Goal: Task Accomplishment & Management: Manage account settings

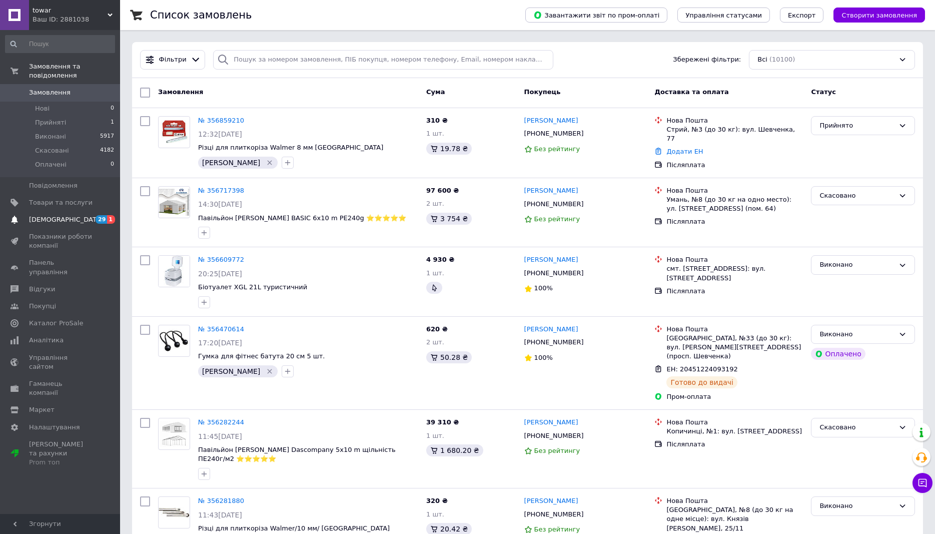
click at [73, 215] on span "[DEMOGRAPHIC_DATA]" at bounding box center [61, 219] width 64 height 9
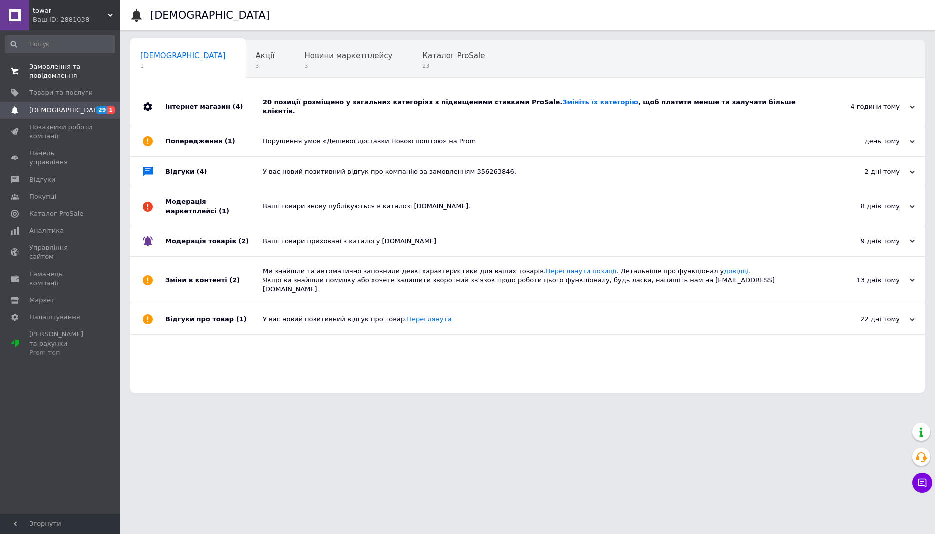
click at [62, 69] on span "Замовлення та повідомлення" at bounding box center [61, 71] width 64 height 18
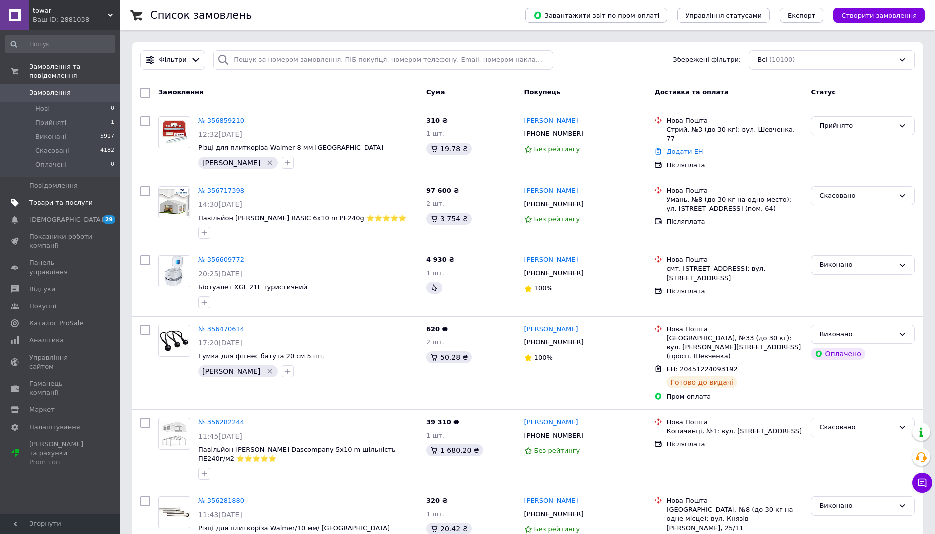
click at [72, 198] on span "Товари та послуги" at bounding box center [61, 202] width 64 height 9
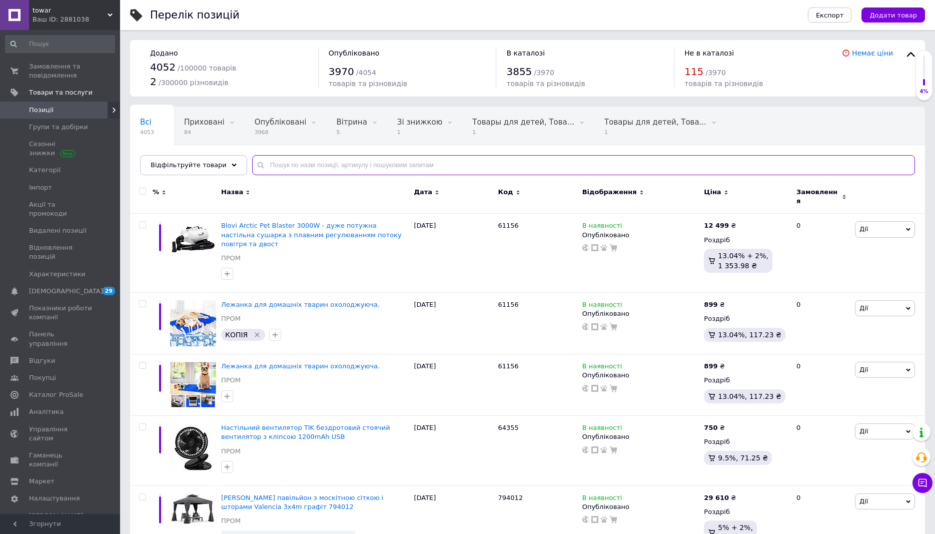
click at [334, 162] on input "text" at bounding box center [583, 165] width 663 height 20
paste input "Банка з краником на 4 л банкетна"
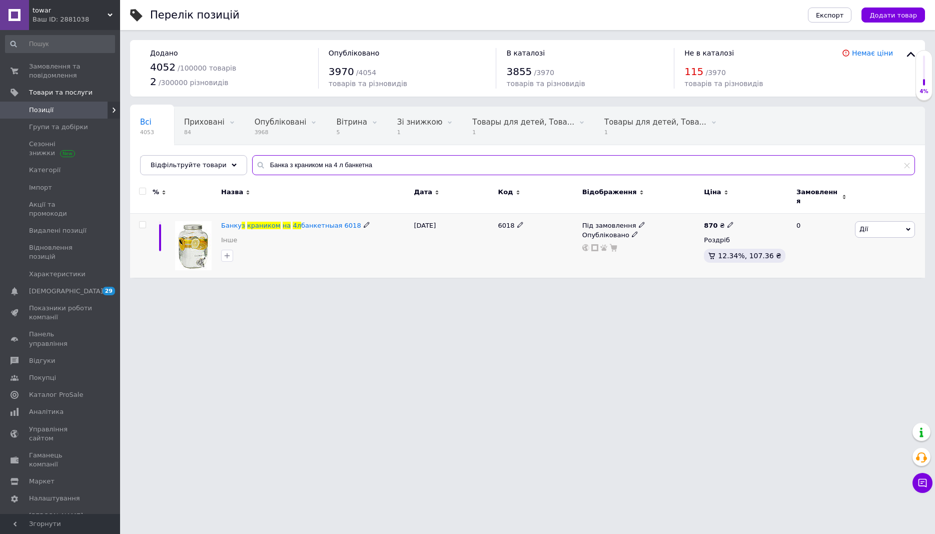
type input "Банка з краником на 4 л банкетна"
click at [727, 222] on icon at bounding box center [730, 225] width 6 height 6
type input "8"
type input "10150"
click at [657, 251] on div "Під замовлення Опубліковано" at bounding box center [641, 246] width 122 height 65
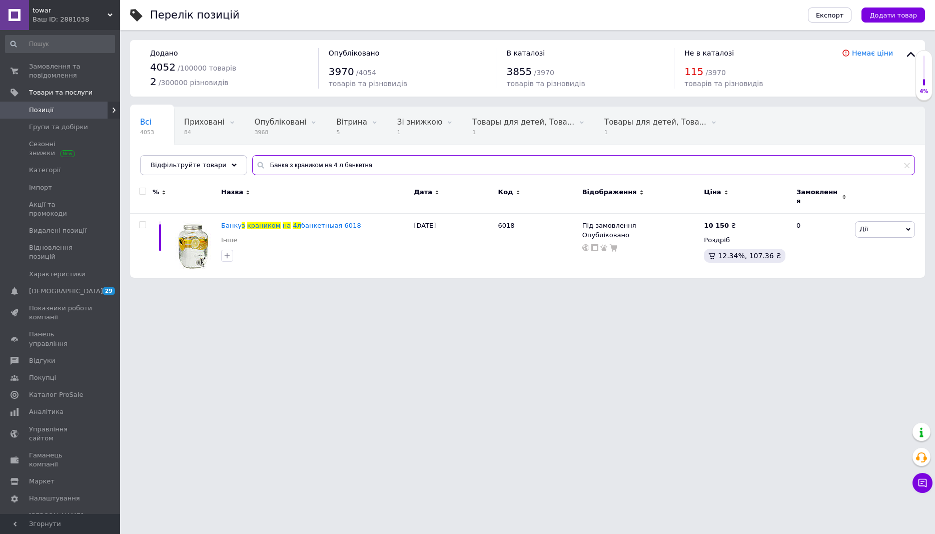
drag, startPoint x: 363, startPoint y: 163, endPoint x: 234, endPoint y: 167, distance: 128.6
click at [252, 167] on input "Банка з краником на 4 л банкетна" at bounding box center [583, 165] width 663 height 20
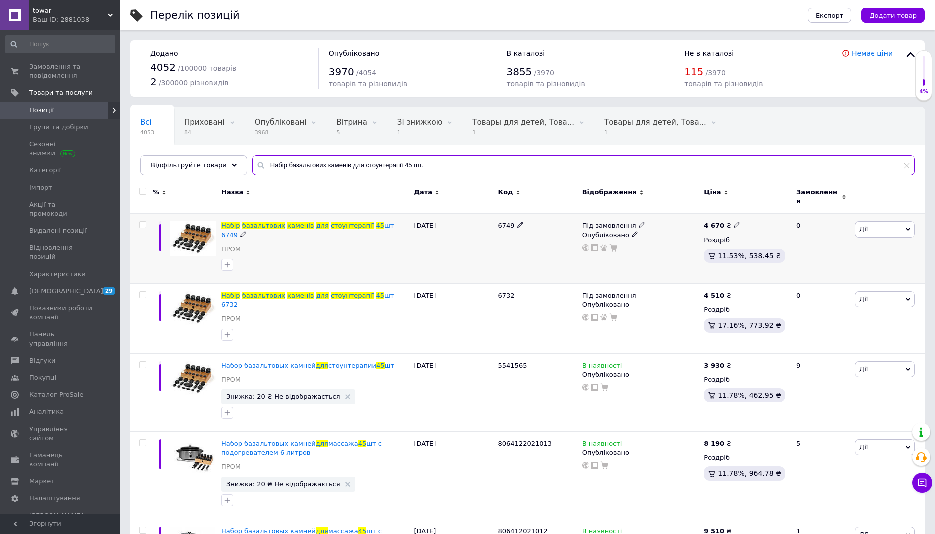
type input "Набір базальтових каменів для стоунтерапії 45 шт."
click at [734, 222] on icon at bounding box center [737, 225] width 6 height 6
type input "4"
type input "5900"
click at [631, 221] on div "Під замовлення" at bounding box center [613, 225] width 63 height 9
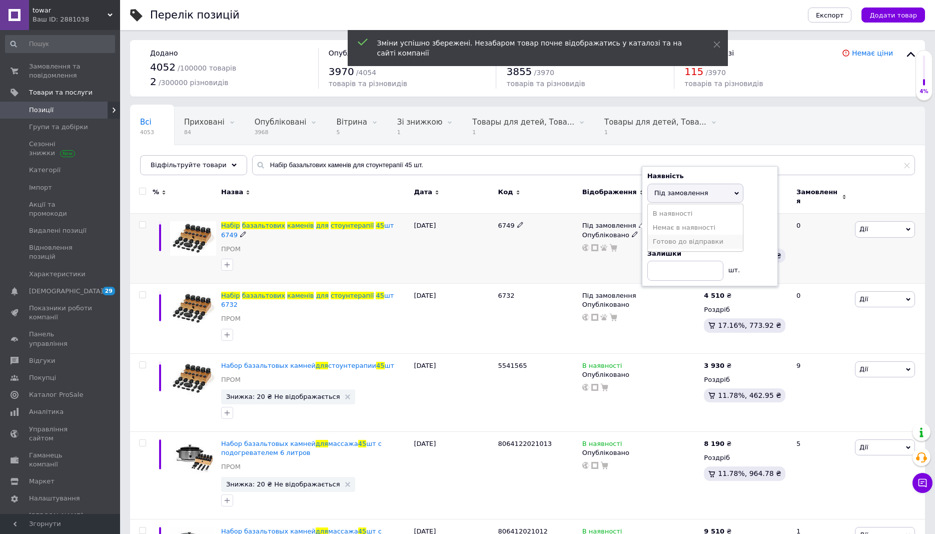
click at [668, 235] on li "Готово до відправки" at bounding box center [695, 242] width 95 height 14
click at [538, 238] on div "6749" at bounding box center [538, 249] width 84 height 70
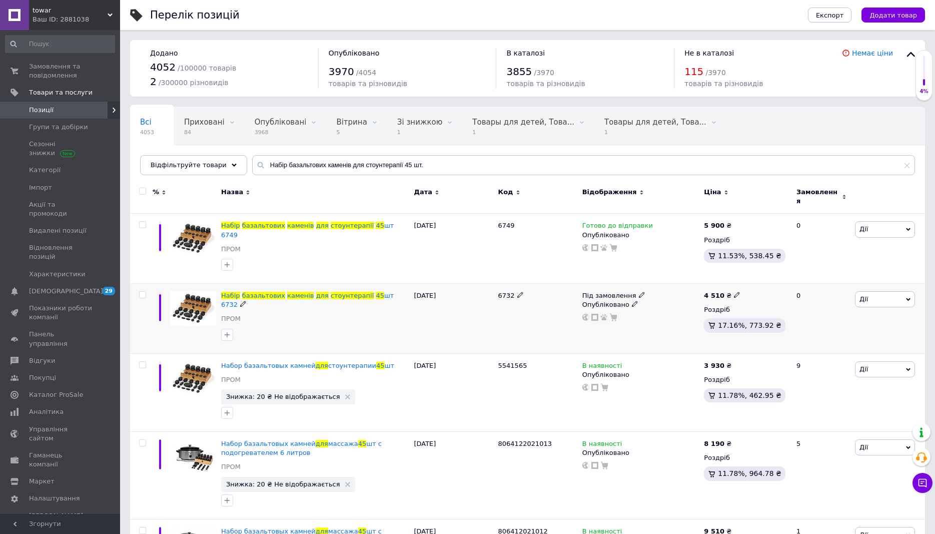
click at [734, 292] on icon at bounding box center [737, 295] width 6 height 6
type input "4"
type input "5900"
click at [656, 315] on div "Під замовлення Опубліковано" at bounding box center [641, 318] width 122 height 70
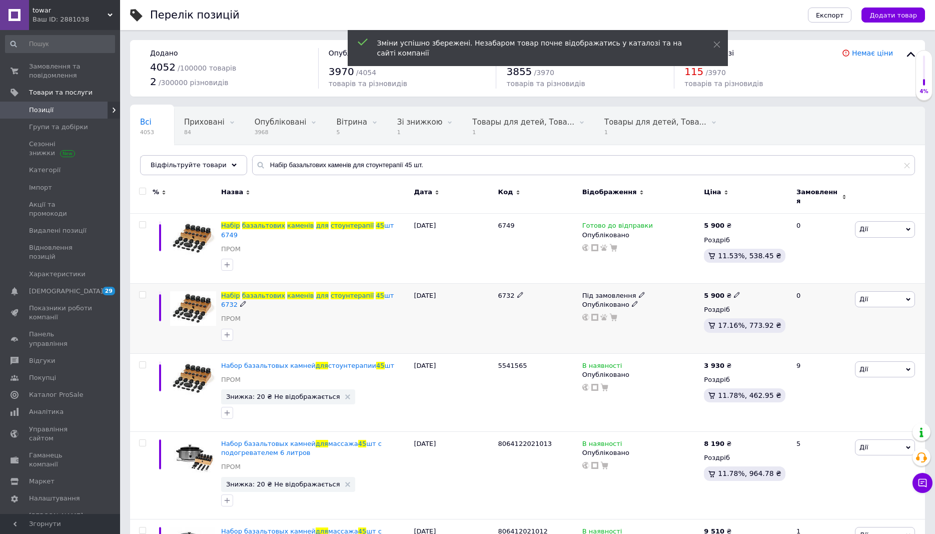
click at [632, 291] on div "Під замовлення" at bounding box center [613, 295] width 63 height 9
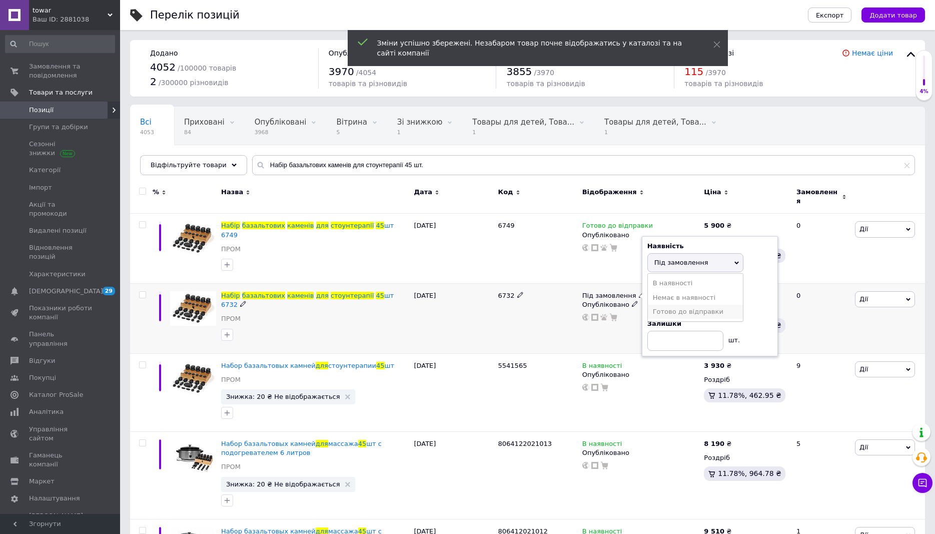
click at [671, 305] on li "Готово до відправки" at bounding box center [695, 312] width 95 height 14
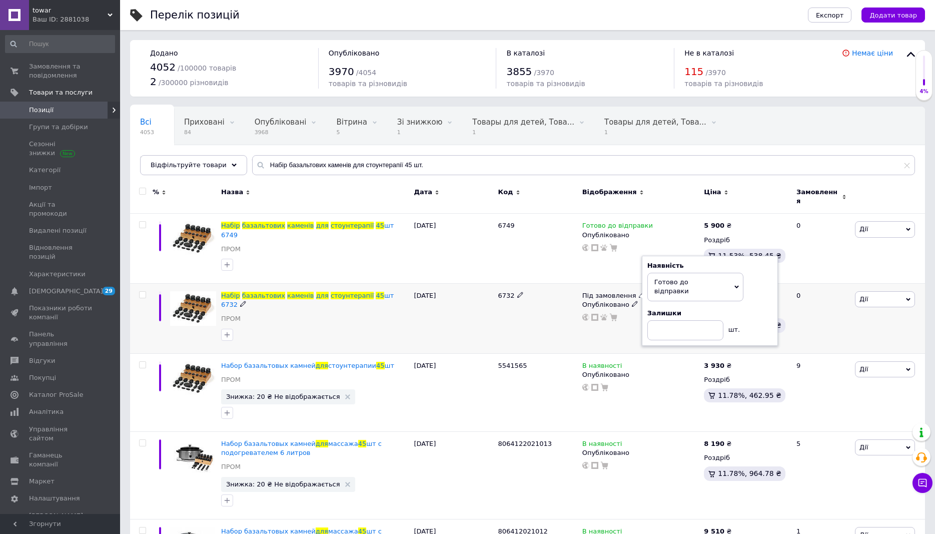
click at [549, 311] on div "6732" at bounding box center [538, 318] width 84 height 70
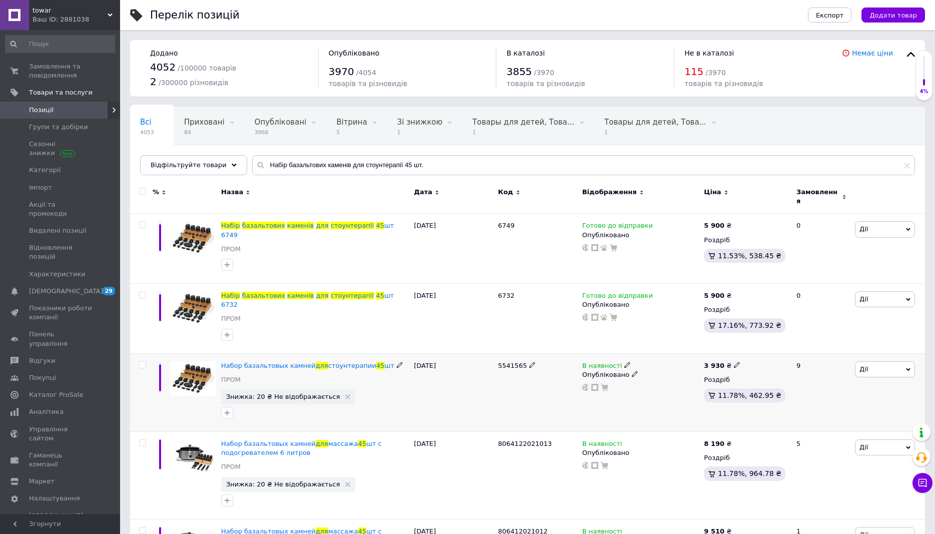
click at [734, 362] on icon at bounding box center [737, 365] width 6 height 6
click at [753, 344] on input "3930" at bounding box center [782, 354] width 76 height 20
type input "5930"
click at [638, 371] on div "В наявності Опубліковано" at bounding box center [641, 392] width 122 height 79
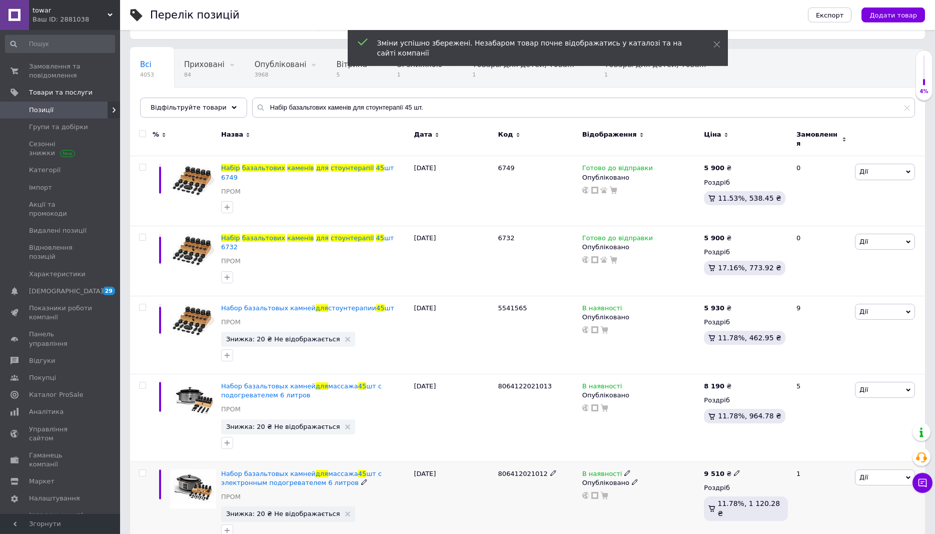
scroll to position [59, 0]
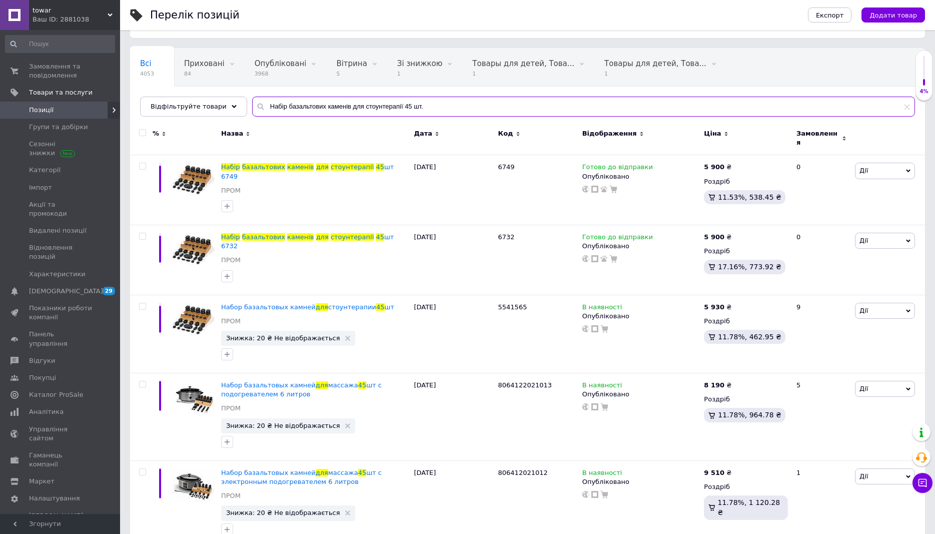
drag, startPoint x: 397, startPoint y: 99, endPoint x: 256, endPoint y: 97, distance: 141.0
click at [256, 97] on input "Набір базальтових каменів для стоунтерапії 45 шт." at bounding box center [583, 107] width 663 height 20
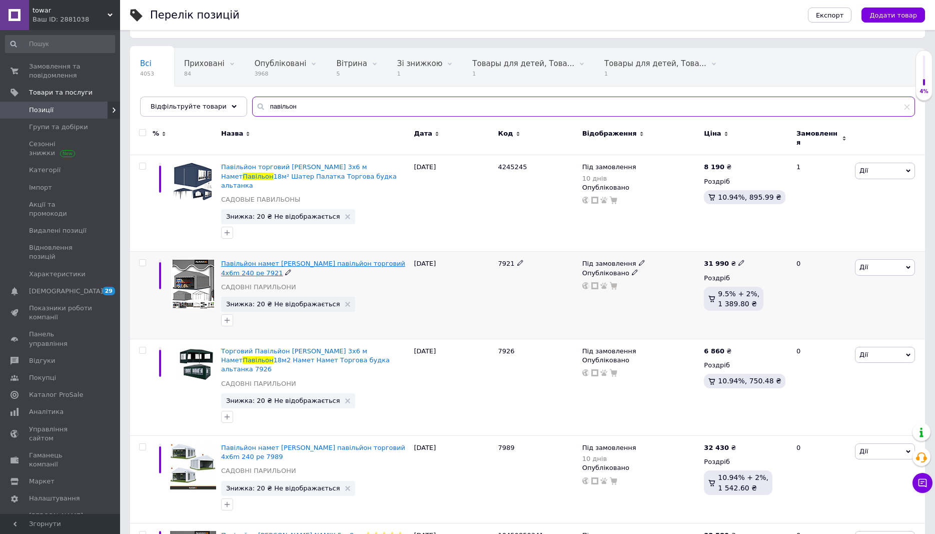
type input "павільон"
click at [278, 260] on span "Павільйон намет [PERSON_NAME] павільйон торговий 4x6m 240 pe 7921" at bounding box center [313, 268] width 184 height 17
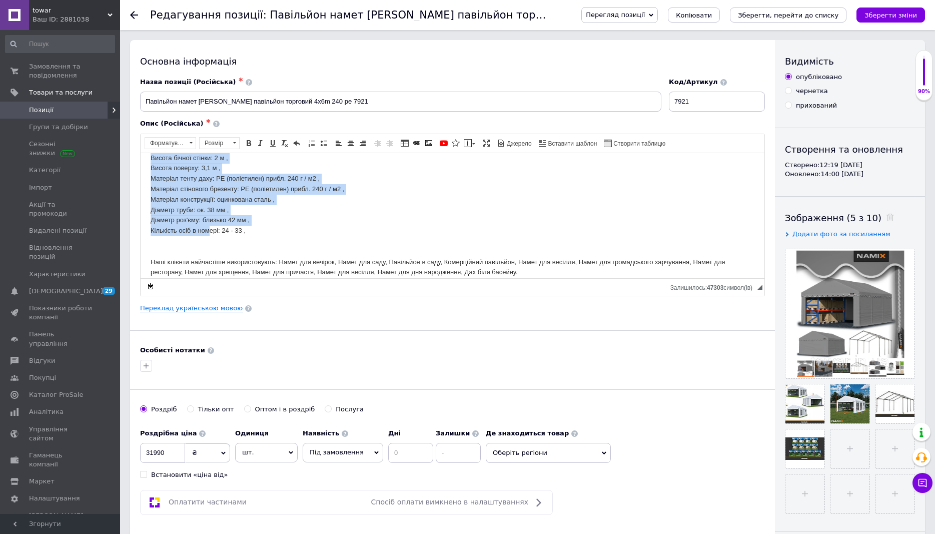
scroll to position [153, 0]
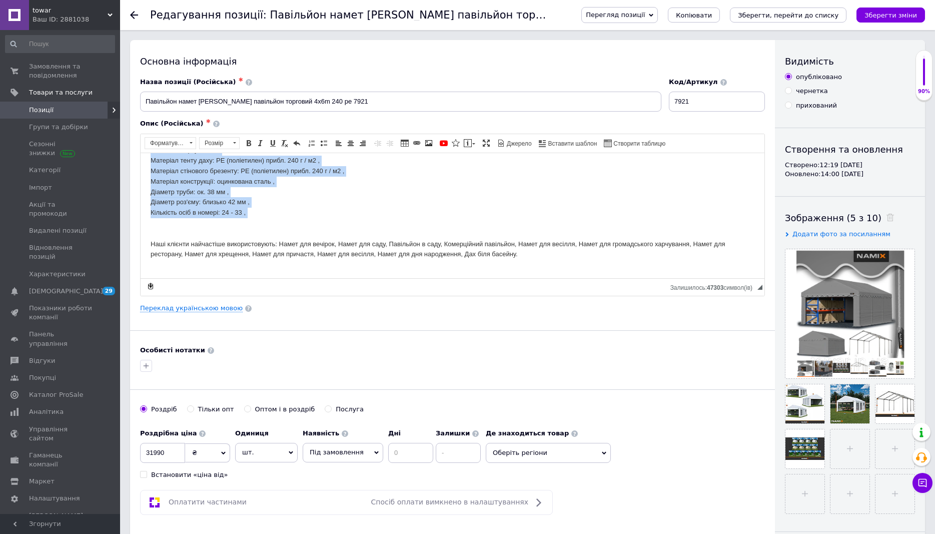
drag, startPoint x: 151, startPoint y: 238, endPoint x: 257, endPoint y: 228, distance: 106.5
click at [257, 125] on html "Опис [PERSON_NAME] намет 4х6 м Виробник: NAMIX , Серія наметів: BASIC , Ширина …" at bounding box center [453, 61] width 624 height 125
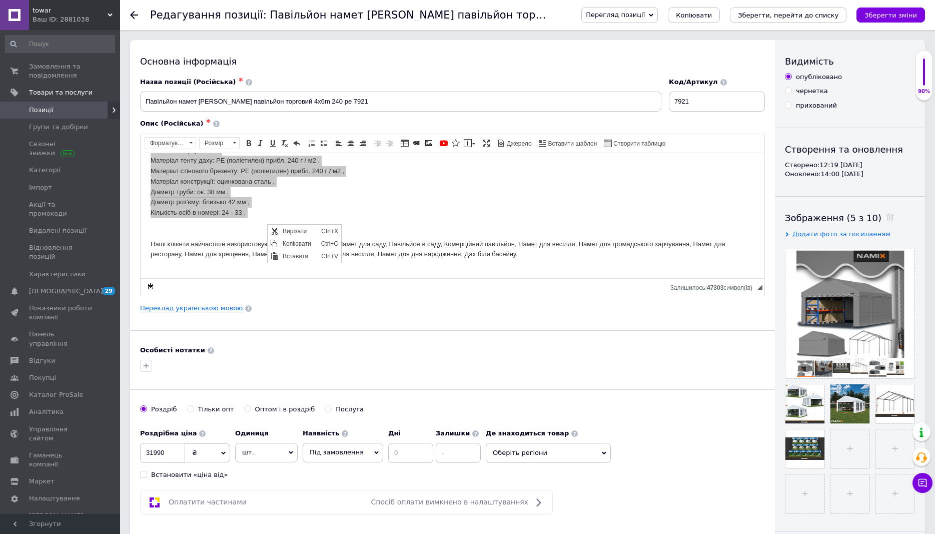
scroll to position [0, 0]
drag, startPoint x: 288, startPoint y: 240, endPoint x: 416, endPoint y: 310, distance: 146.2
click at [288, 240] on span "Копіювати" at bounding box center [299, 243] width 39 height 12
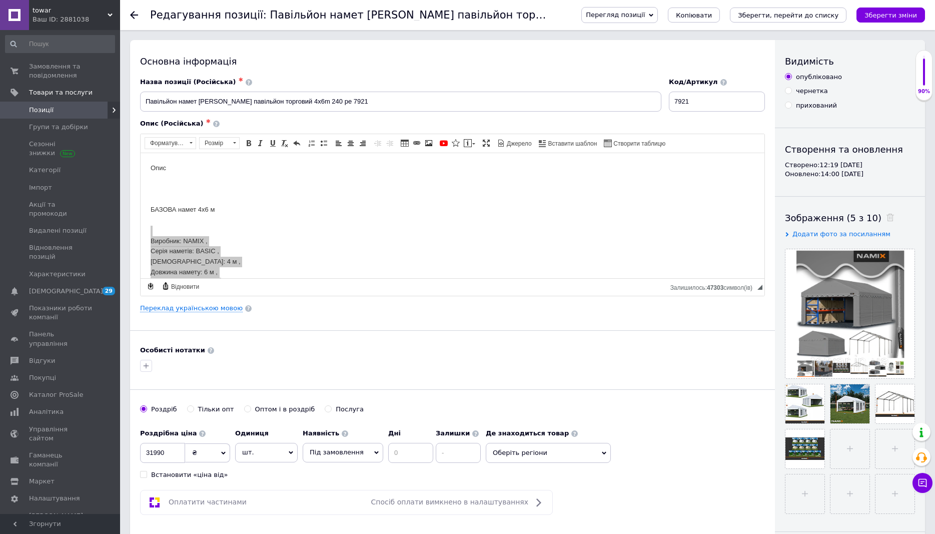
click at [683, 470] on div "Роздрібна ціна 31990 ₴ $ EUR CHF GBP ¥ PLN ₸ MDL HUF KGS CNY TRY KRW lei Встано…" at bounding box center [452, 452] width 625 height 56
click at [153, 450] on input "31990" at bounding box center [162, 453] width 45 height 20
type input "25990"
click at [881, 16] on icon "Зберегти зміни" at bounding box center [890, 16] width 53 height 8
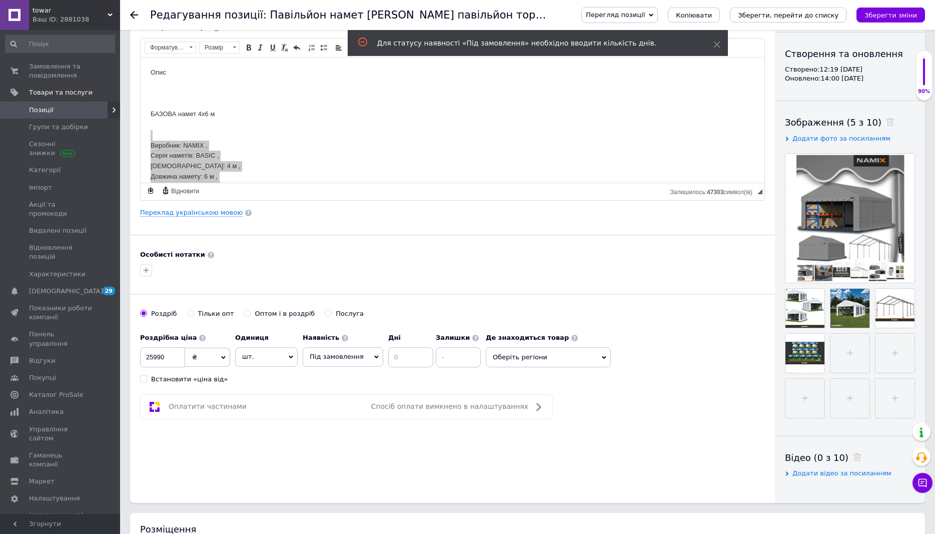
scroll to position [102, 0]
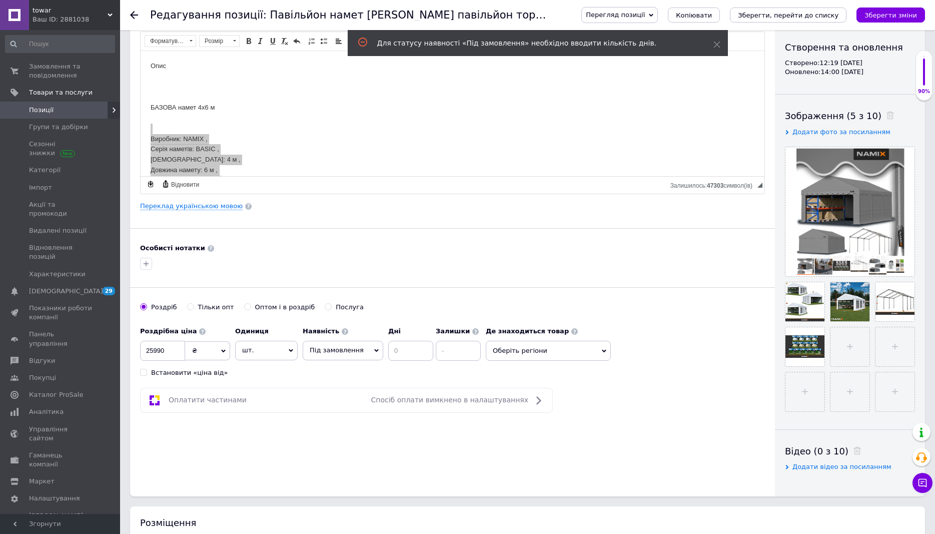
click at [374, 350] on icon at bounding box center [376, 350] width 5 height 5
click at [337, 371] on li "В наявності" at bounding box center [343, 371] width 80 height 14
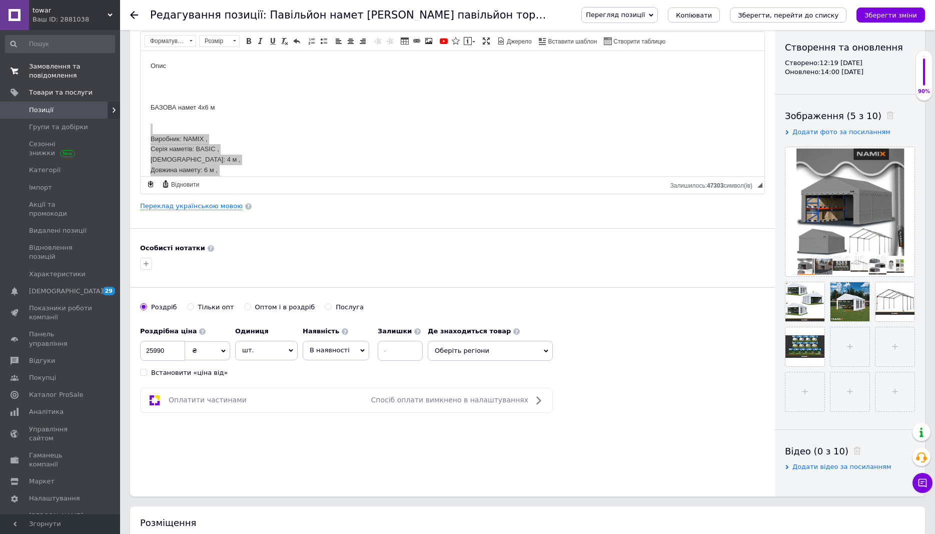
click at [69, 72] on span "Замовлення та повідомлення" at bounding box center [61, 71] width 64 height 18
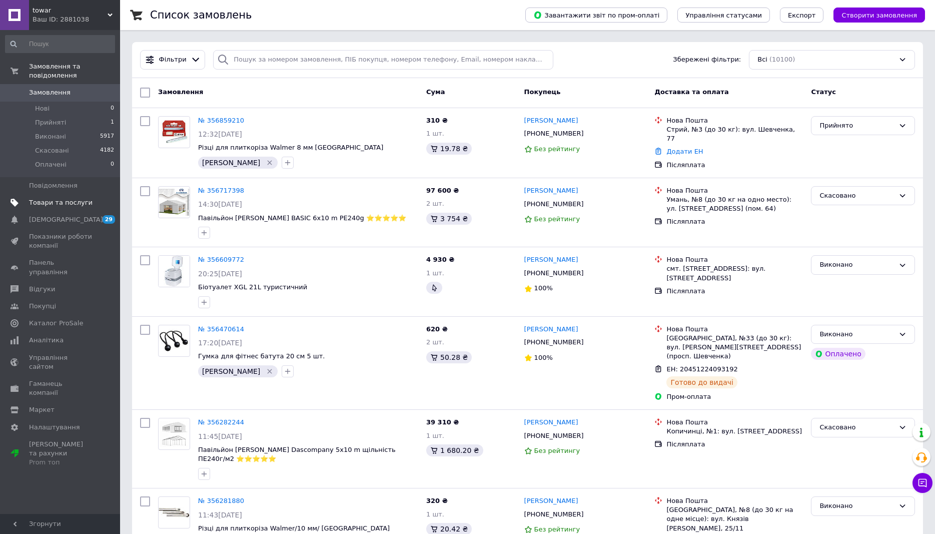
click at [73, 198] on span "Товари та послуги" at bounding box center [61, 202] width 64 height 9
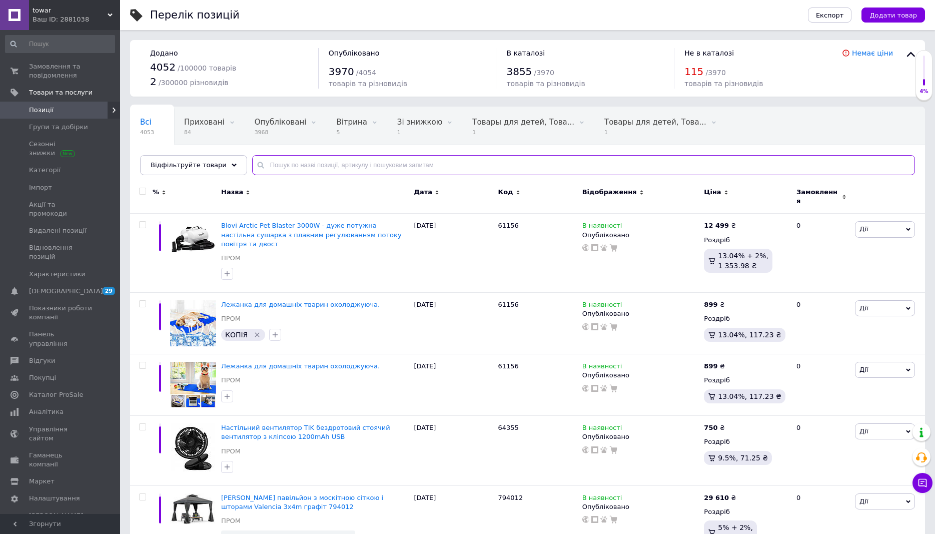
click at [345, 160] on input "text" at bounding box center [583, 165] width 663 height 20
paste input "Павильон садовый NAMIX 4x6 m 240"
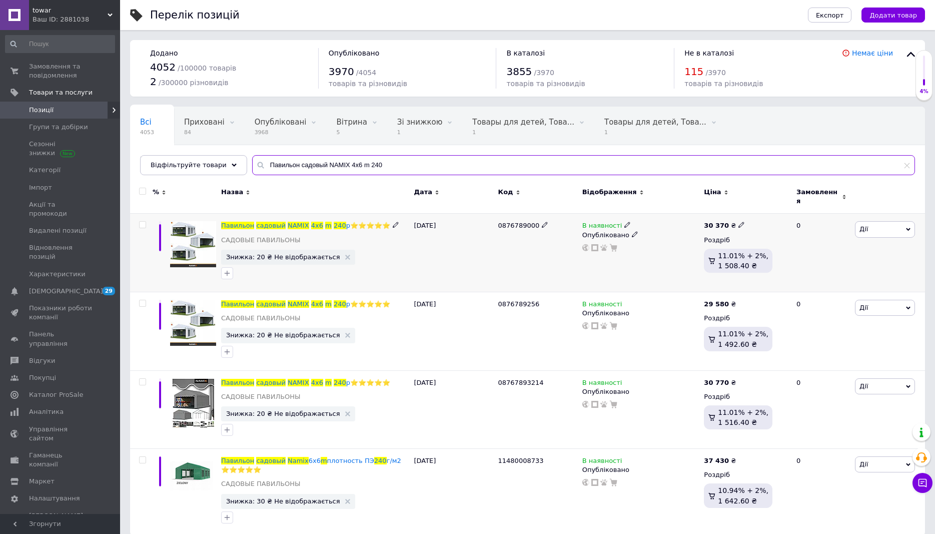
type input "Павильон садовый NAMIX 4x6 m 240"
click at [738, 222] on use at bounding box center [741, 225] width 6 height 6
type input "3"
type input "25999"
click at [652, 249] on div "В наявності Опубліковано" at bounding box center [641, 253] width 122 height 79
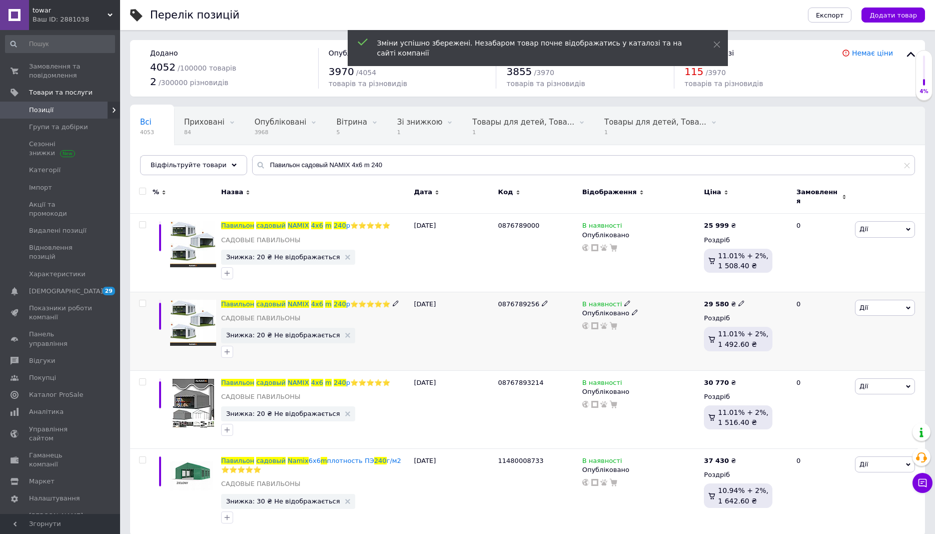
click at [738, 300] on icon at bounding box center [741, 303] width 6 height 6
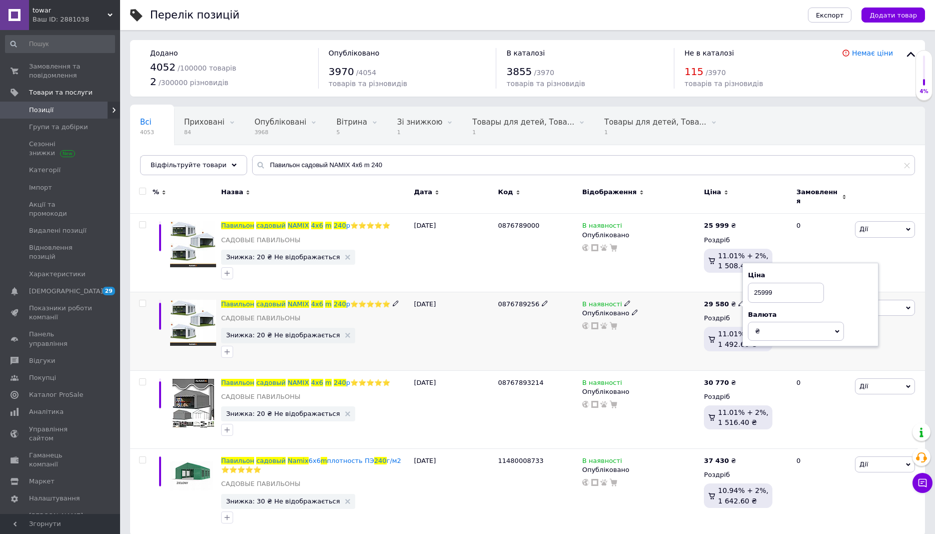
type input "25999"
click at [674, 322] on div at bounding box center [640, 326] width 119 height 8
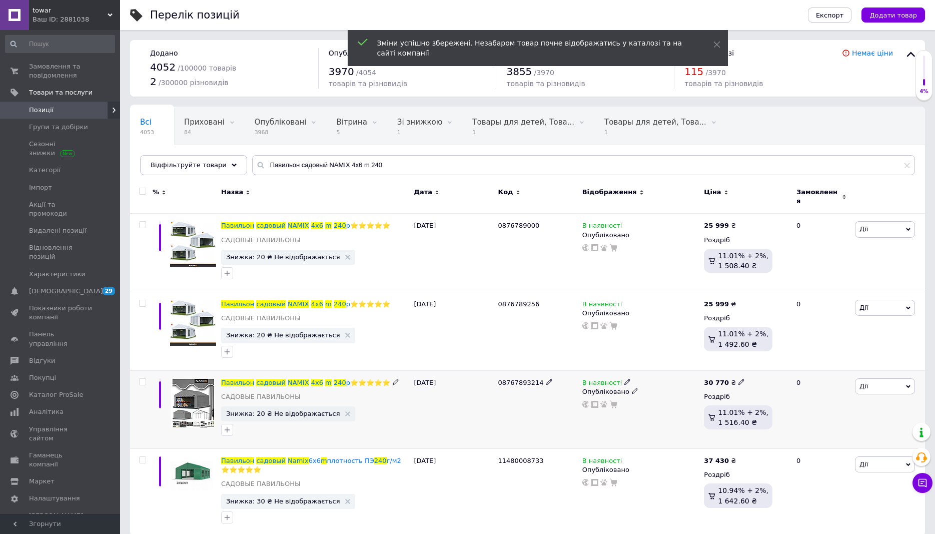
click at [738, 379] on icon at bounding box center [741, 382] width 6 height 6
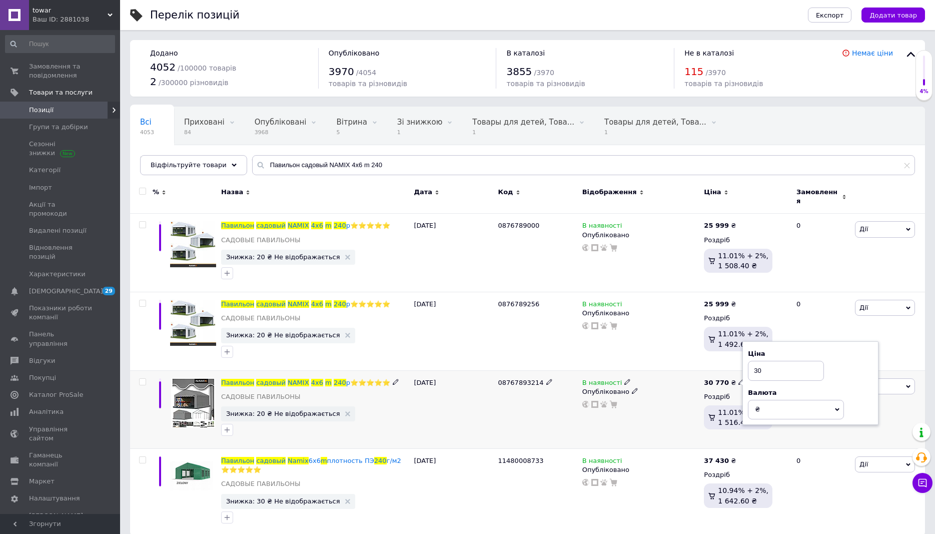
type input "3"
type input "25999"
click at [501, 405] on div "08767893214" at bounding box center [538, 409] width 84 height 79
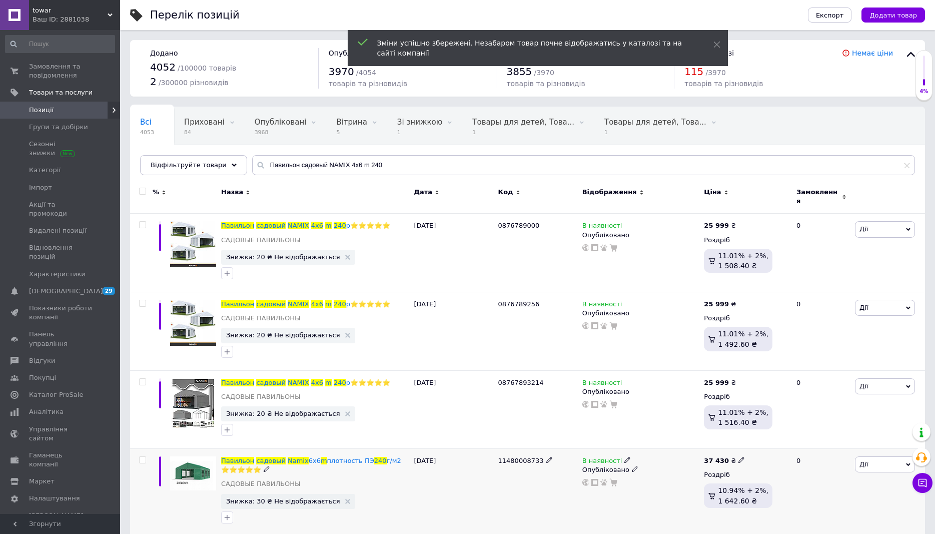
click at [738, 457] on icon at bounding box center [741, 460] width 6 height 6
drag, startPoint x: 391, startPoint y: 166, endPoint x: 257, endPoint y: 155, distance: 135.0
click at [257, 155] on input "Павильон садовый NAMIX 4x6 m 240" at bounding box center [583, 165] width 663 height 20
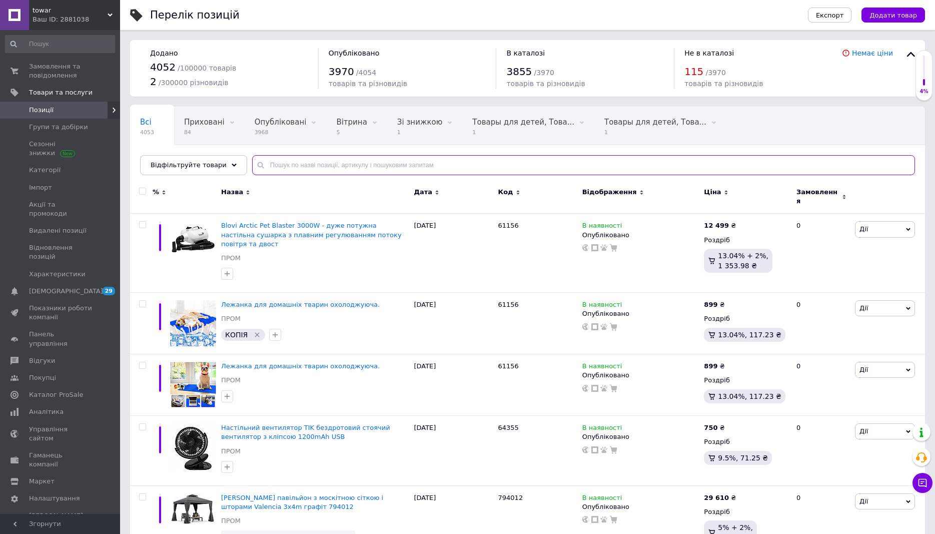
click at [290, 164] on input "text" at bounding box center [583, 165] width 663 height 20
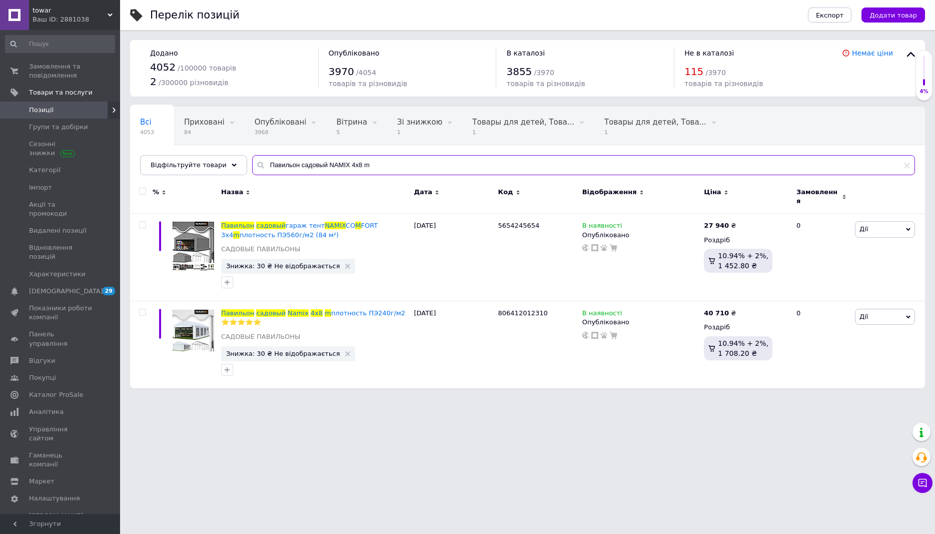
type input "Павильон садовый NAMIX 4x8 m"
drag, startPoint x: 362, startPoint y: 170, endPoint x: 243, endPoint y: 162, distance: 118.8
click at [252, 162] on input "Павильон садовый NAMIX 4x8 m" at bounding box center [583, 165] width 663 height 20
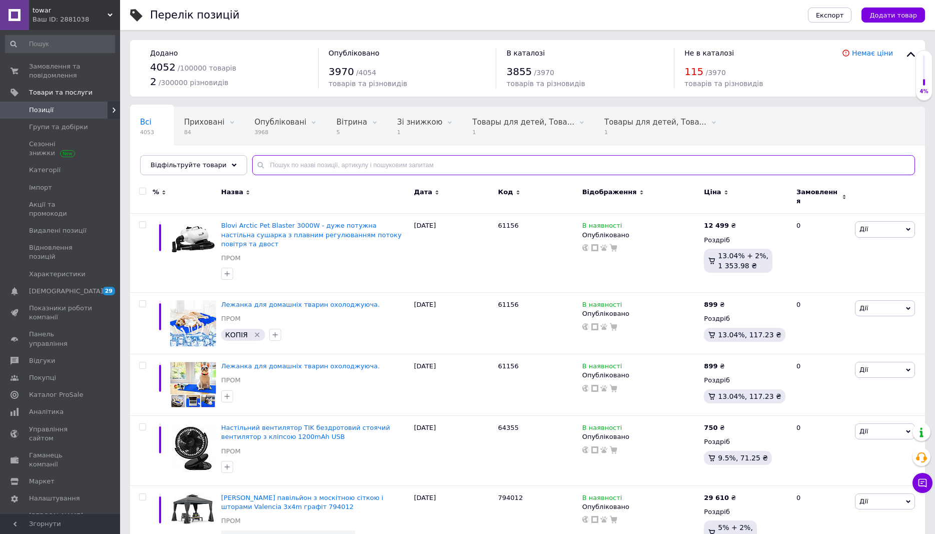
click at [301, 165] on input "text" at bounding box center [583, 165] width 663 height 20
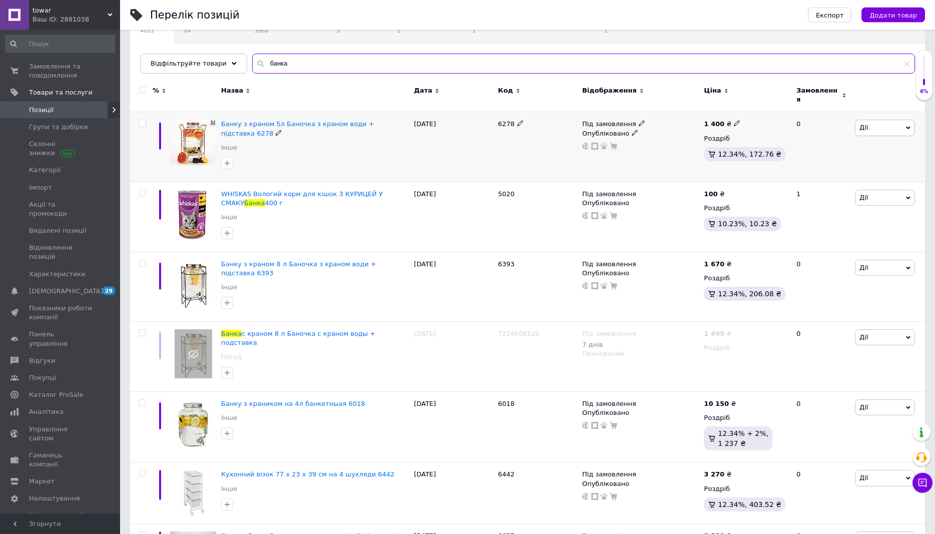
scroll to position [102, 0]
type input "банка"
click at [738, 399] on use at bounding box center [741, 402] width 6 height 6
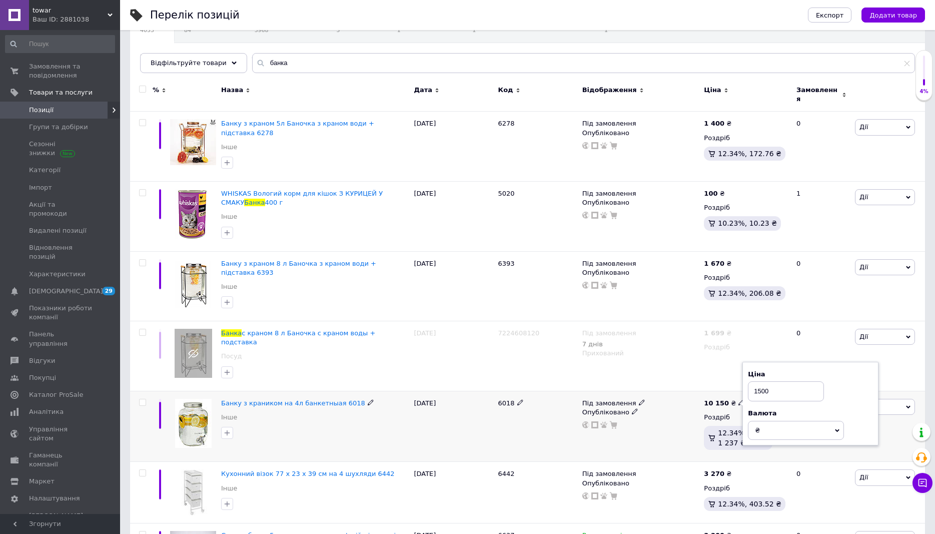
type input "1500"
click at [651, 399] on div "Під замовлення Опубліковано" at bounding box center [640, 414] width 117 height 30
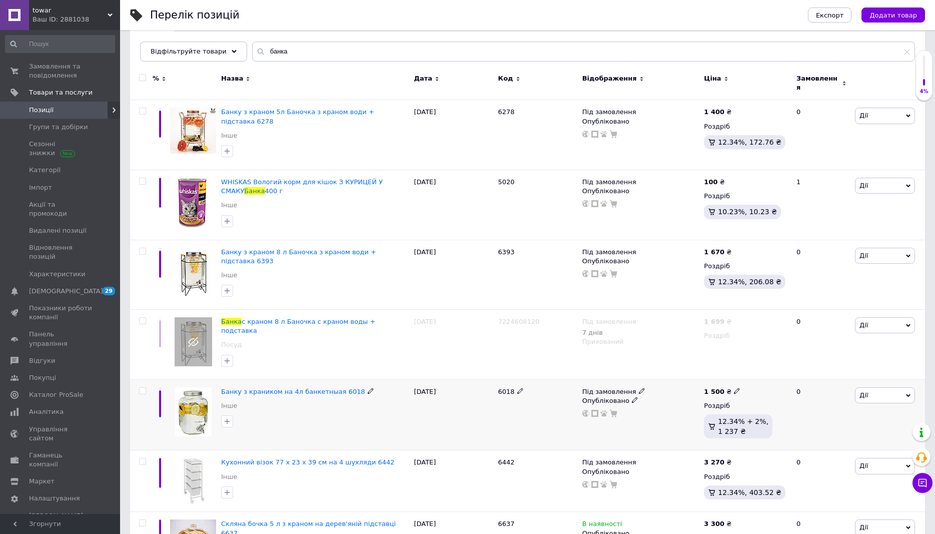
scroll to position [0, 0]
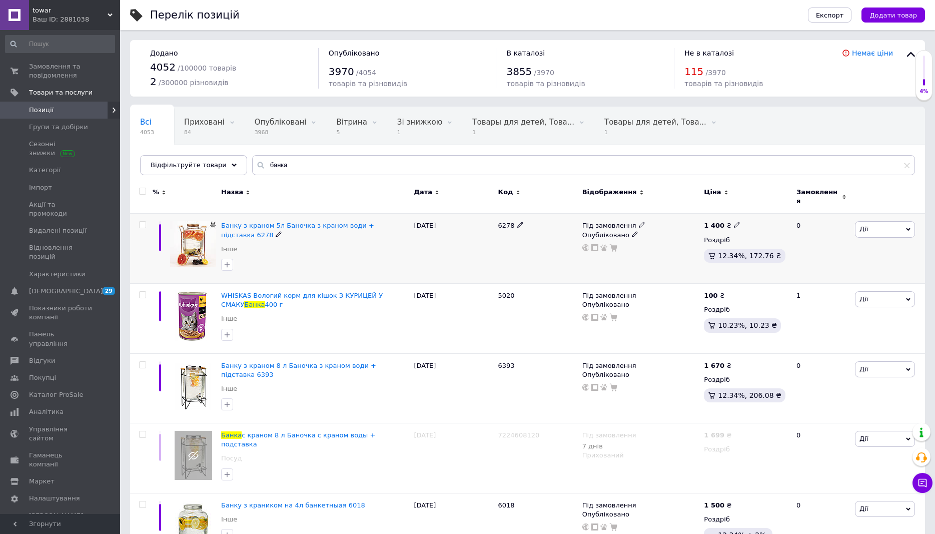
click at [734, 222] on use at bounding box center [737, 225] width 6 height 6
click at [757, 210] on input "1400" at bounding box center [782, 214] width 76 height 20
type input "1700"
click at [670, 252] on div "Під замовлення Опубліковано" at bounding box center [641, 249] width 122 height 70
click at [56, 69] on span "Замовлення та повідомлення" at bounding box center [61, 71] width 64 height 18
